Goal: Task Accomplishment & Management: Use online tool/utility

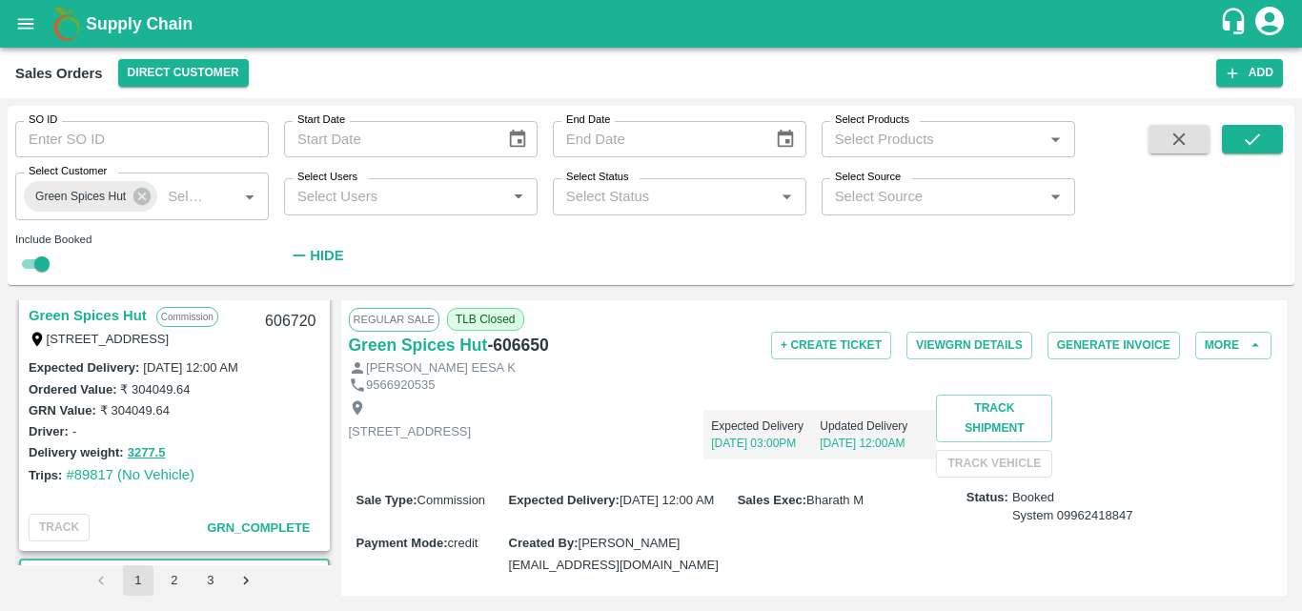
scroll to position [2394, 0]
click at [107, 309] on link "Green Spices Hut" at bounding box center [88, 317] width 118 height 25
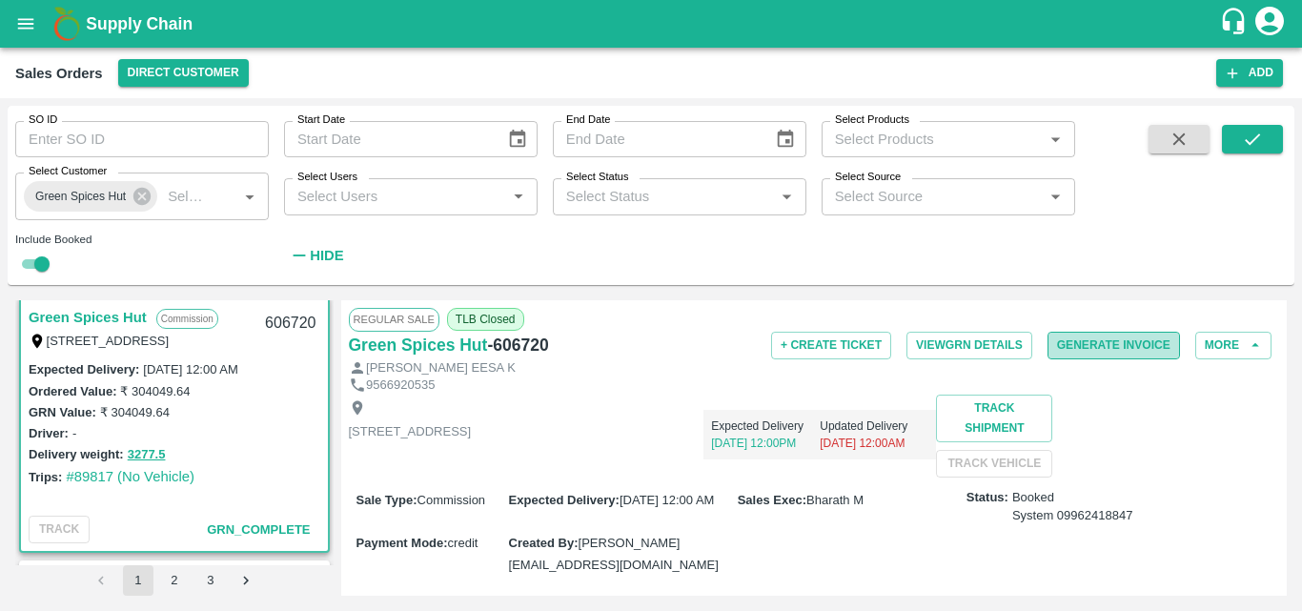
click at [1084, 339] on button "Generate Invoice" at bounding box center [1114, 346] width 133 height 28
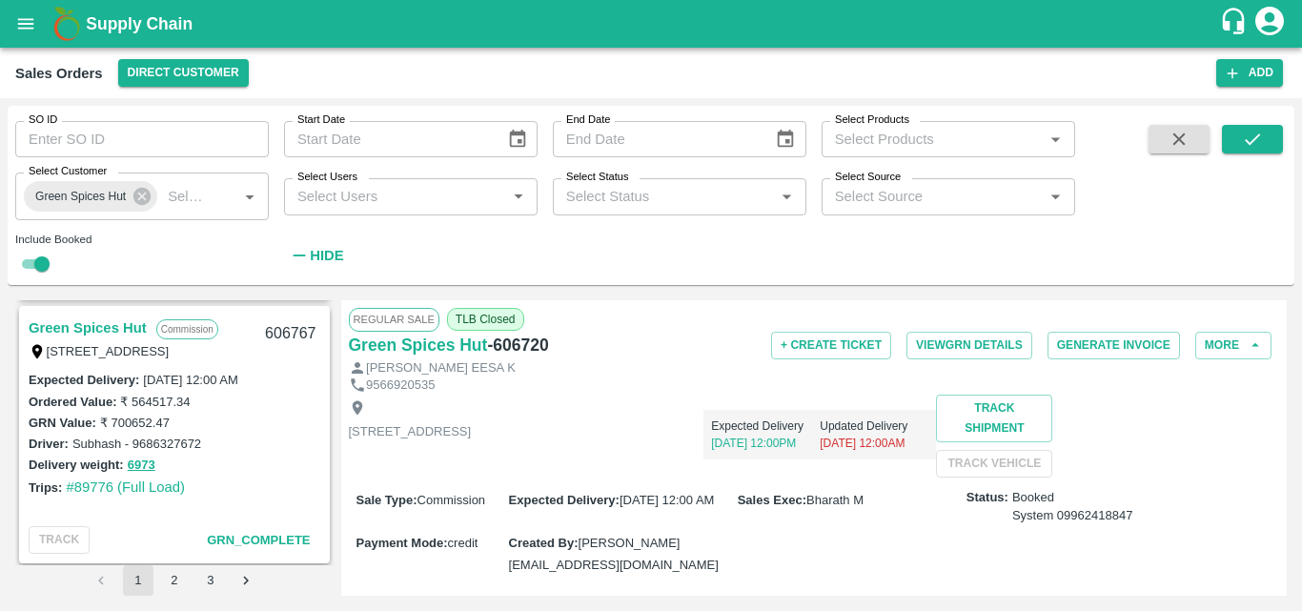
scroll to position [2118, 0]
click at [108, 327] on link "Green Spices Hut" at bounding box center [88, 329] width 118 height 25
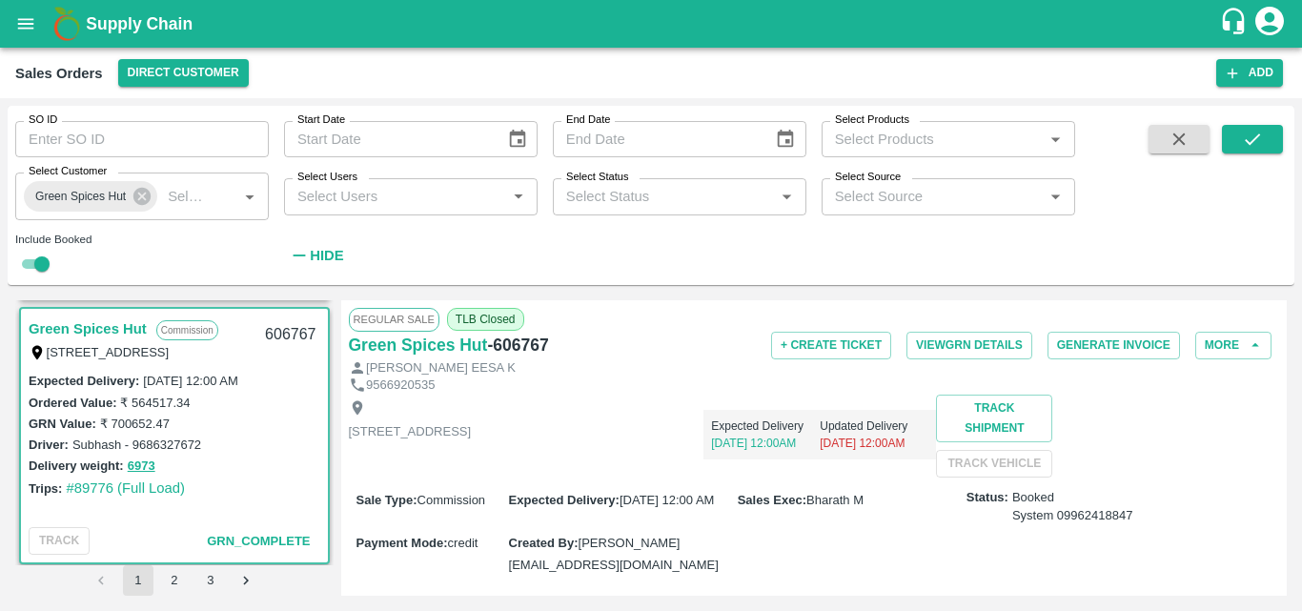
click at [790, 461] on div "Expected Delivery [DATE] 12:00AM Updated Delivery [DATE] 12:00AM" at bounding box center [703, 436] width 465 height 83
click at [1115, 351] on button "Generate Invoice" at bounding box center [1114, 346] width 133 height 28
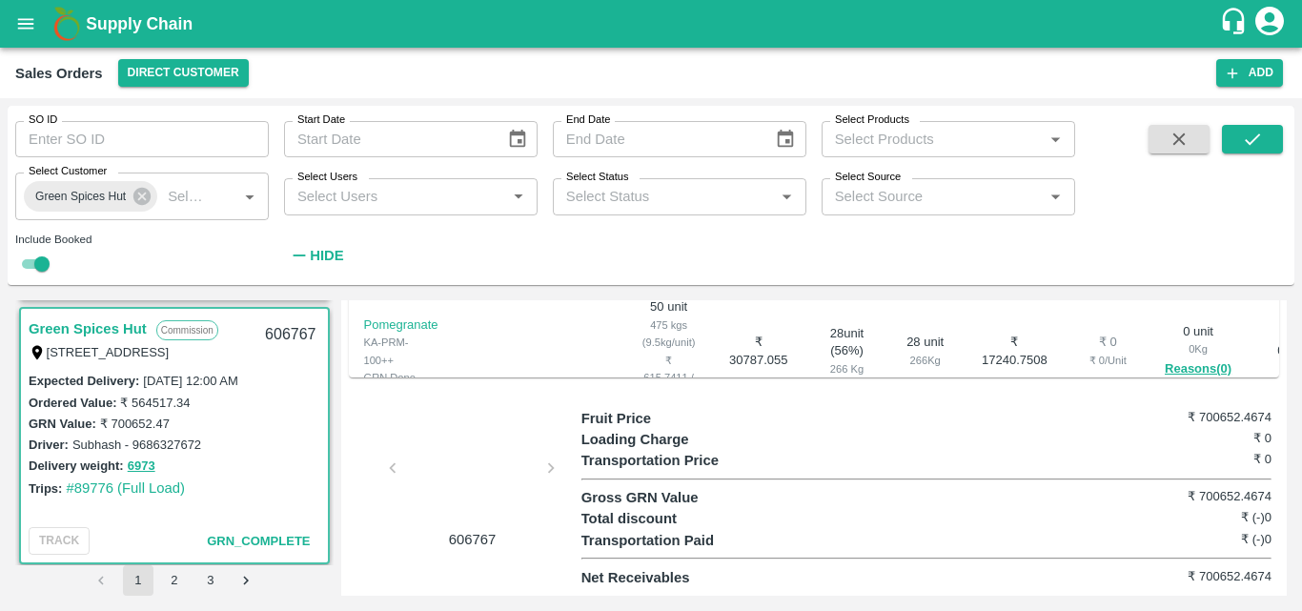
scroll to position [655, 0]
